Goal: Information Seeking & Learning: Learn about a topic

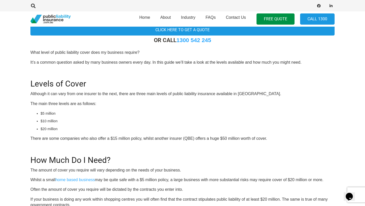
scroll to position [148, 0]
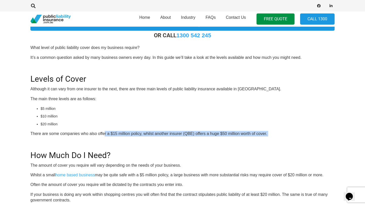
drag, startPoint x: 104, startPoint y: 134, endPoint x: 176, endPoint y: 137, distance: 71.6
click at [176, 138] on div "OR CALL 1300 542 245 What level of public liability cover does my business requ…" at bounding box center [182, 182] width 304 height 300
click at [176, 137] on div "OR CALL 1300 542 245 What level of public liability cover does my business requ…" at bounding box center [182, 182] width 304 height 300
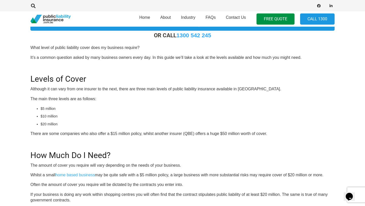
scroll to position [236, 0]
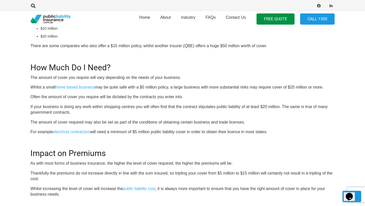
click at [69, 121] on p "The amount of cover required may also be set as part of the conditions of obtai…" at bounding box center [182, 122] width 304 height 6
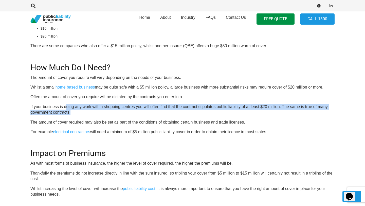
drag, startPoint x: 65, startPoint y: 106, endPoint x: 76, endPoint y: 113, distance: 12.6
click at [76, 113] on p "If your business is doing any work within shopping centres you will often find …" at bounding box center [182, 109] width 304 height 11
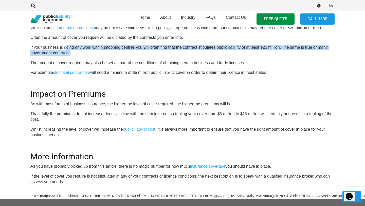
scroll to position [293, 0]
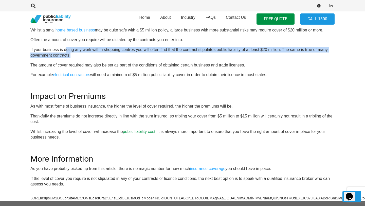
click at [128, 131] on link "public liability cost" at bounding box center [139, 131] width 32 height 4
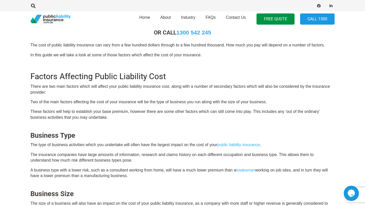
scroll to position [157, 0]
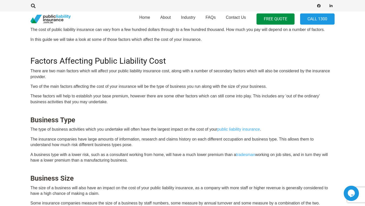
click at [113, 97] on p "These factors will help to establish your base premium, however there are some …" at bounding box center [182, 98] width 304 height 11
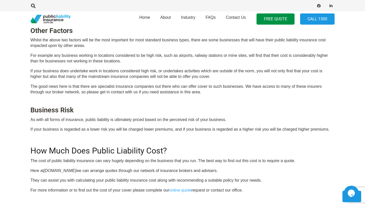
scroll to position [345, 0]
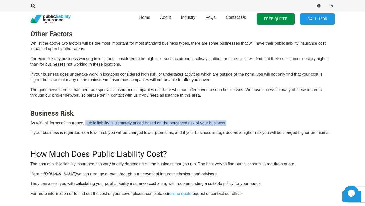
drag, startPoint x: 86, startPoint y: 123, endPoint x: 226, endPoint y: 123, distance: 140.0
click at [228, 124] on p "As with all forms of insurance, public liability is ultimately priced based on …" at bounding box center [182, 123] width 304 height 6
copy p "public liability is ultimately priced based on the perceived risk of your busin…"
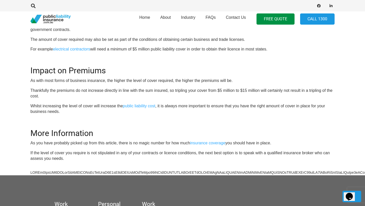
scroll to position [308, 0]
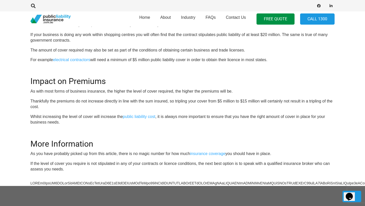
click at [46, 92] on p "As with most forms of business insurance, the higher the level of cover require…" at bounding box center [182, 92] width 304 height 6
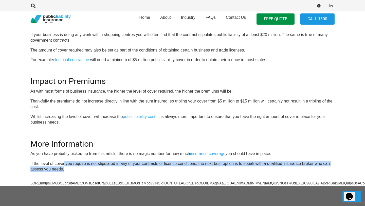
drag, startPoint x: 64, startPoint y: 162, endPoint x: 76, endPoint y: 169, distance: 13.4
click at [76, 169] on p "If the level of cover you require is not stipulated in any of your contracts or…" at bounding box center [182, 166] width 304 height 11
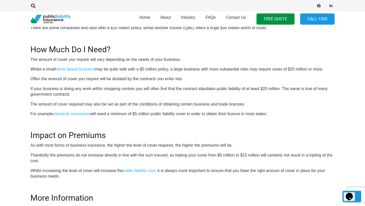
scroll to position [254, 0]
click at [63, 59] on p "The amount of cover you require will vary depending on the needs of your busine…" at bounding box center [182, 60] width 304 height 6
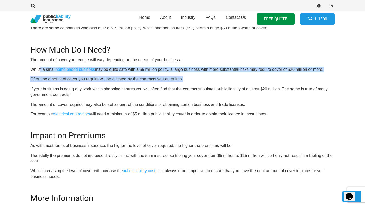
drag, startPoint x: 41, startPoint y: 68, endPoint x: 198, endPoint y: 76, distance: 157.4
click at [198, 76] on div "OR CALL 1300 542 245 What level of public liability cover does my business requ…" at bounding box center [182, 76] width 304 height 300
